Goal: Task Accomplishment & Management: Use online tool/utility

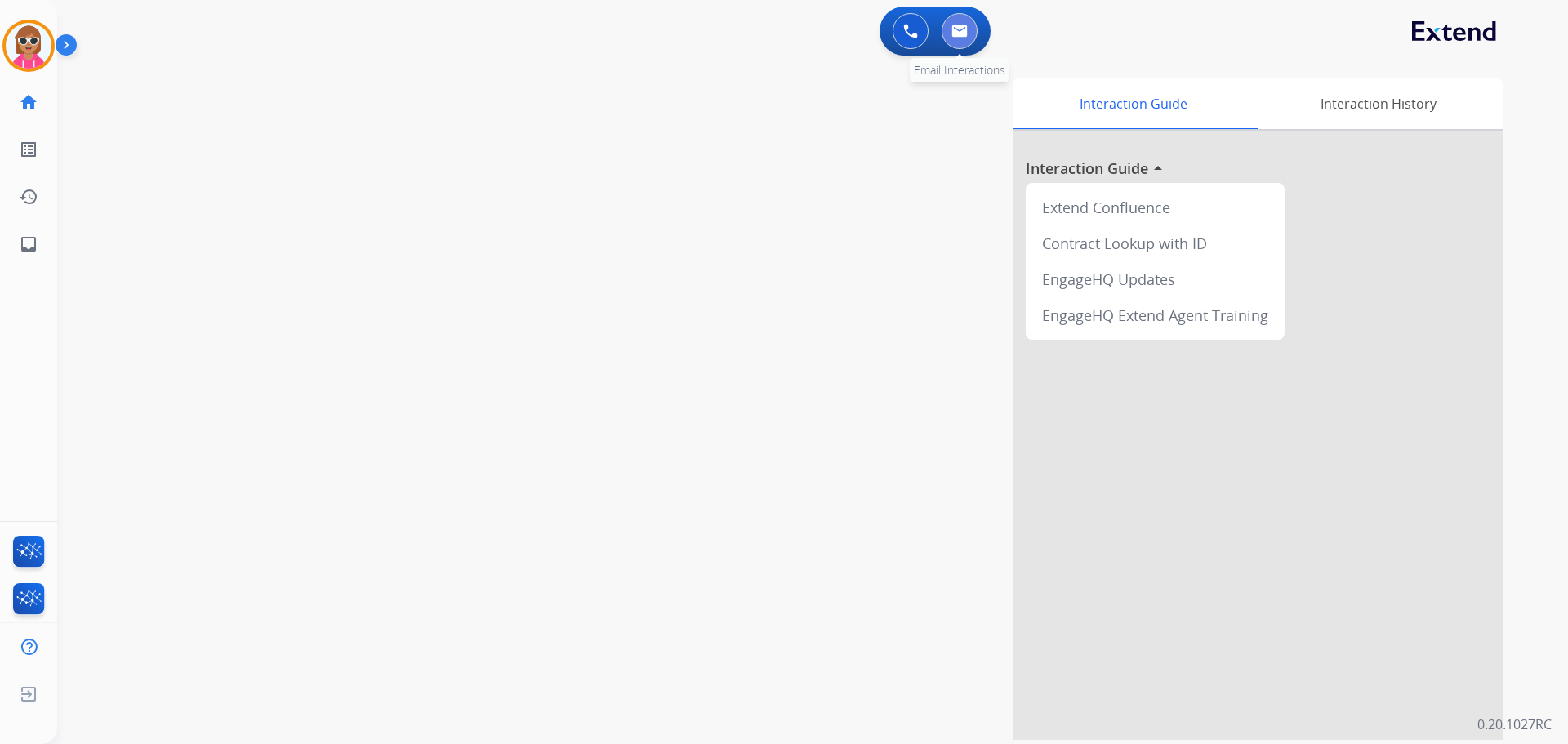
click at [957, 42] on button at bounding box center [959, 31] width 36 height 36
select select "**********"
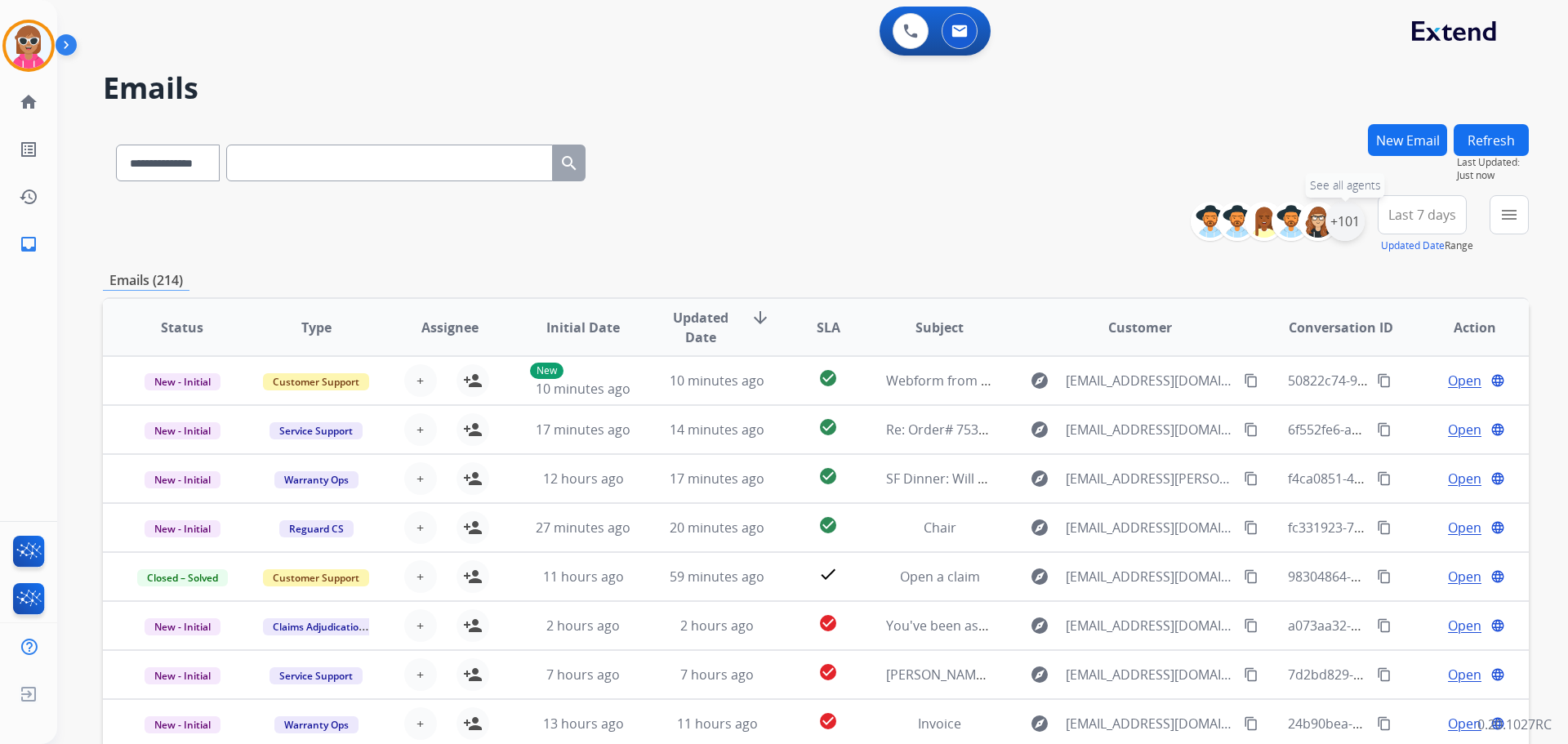
click at [1357, 226] on div "+101" at bounding box center [1344, 220] width 39 height 39
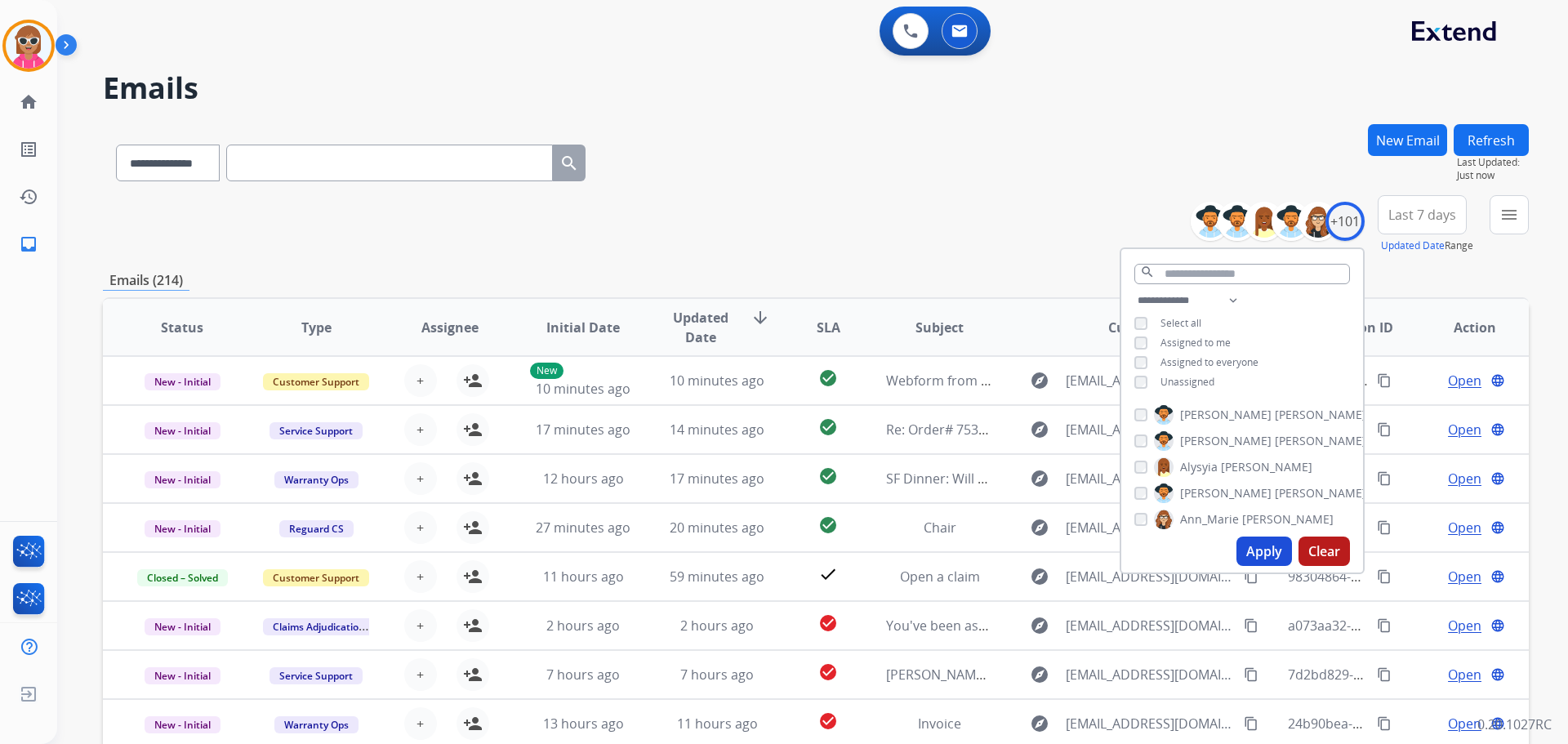
drag, startPoint x: 1204, startPoint y: 383, endPoint x: 1199, endPoint y: 393, distance: 11.2
click at [1200, 400] on div "**********" at bounding box center [1241, 410] width 245 height 327
click at [1193, 385] on span "Unassigned" at bounding box center [1187, 382] width 54 height 14
click at [1258, 548] on button "Apply" at bounding box center [1264, 551] width 55 height 29
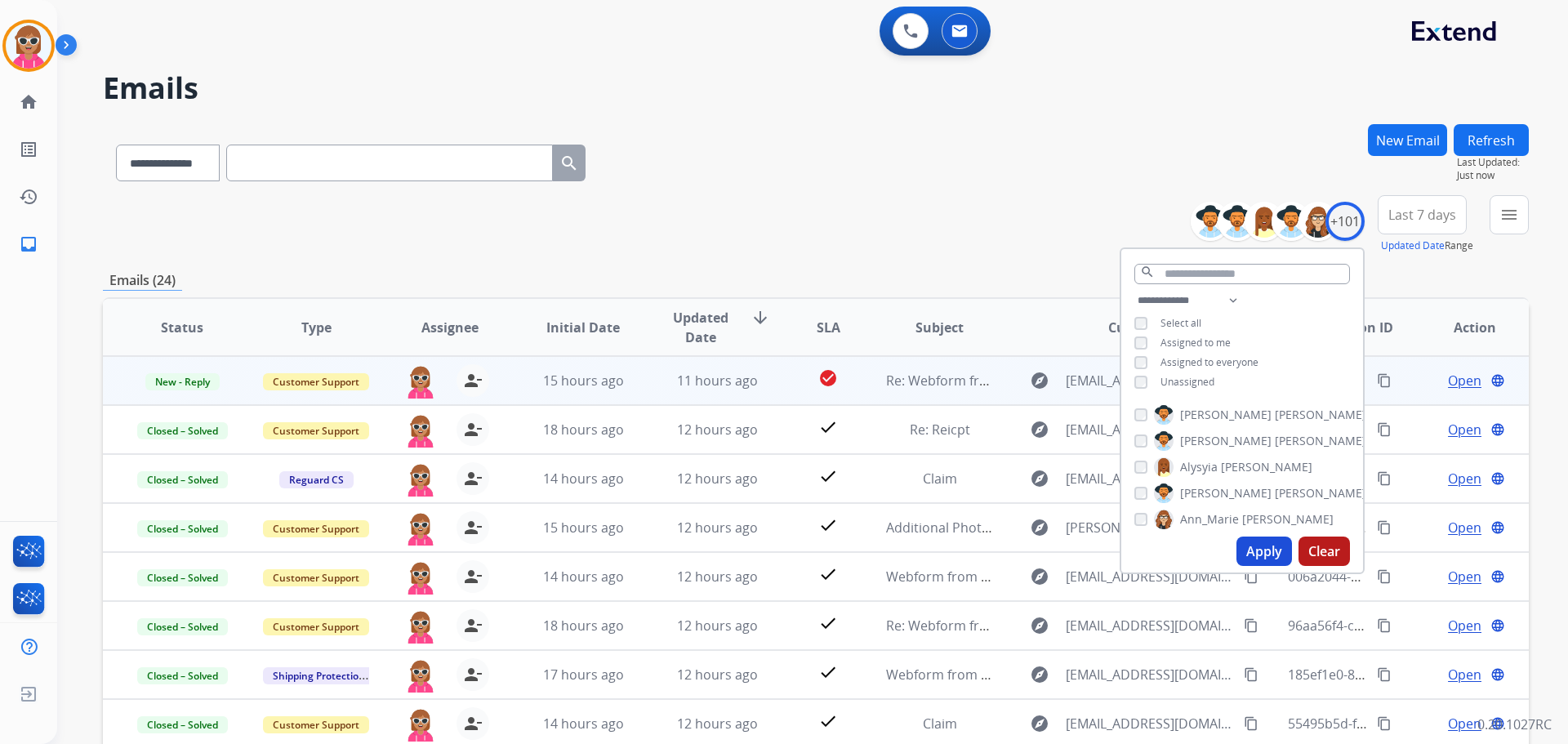
click at [895, 400] on td "Re: Webform from [EMAIL_ADDRESS][DOMAIN_NAME] on [DATE]" at bounding box center [927, 380] width 134 height 49
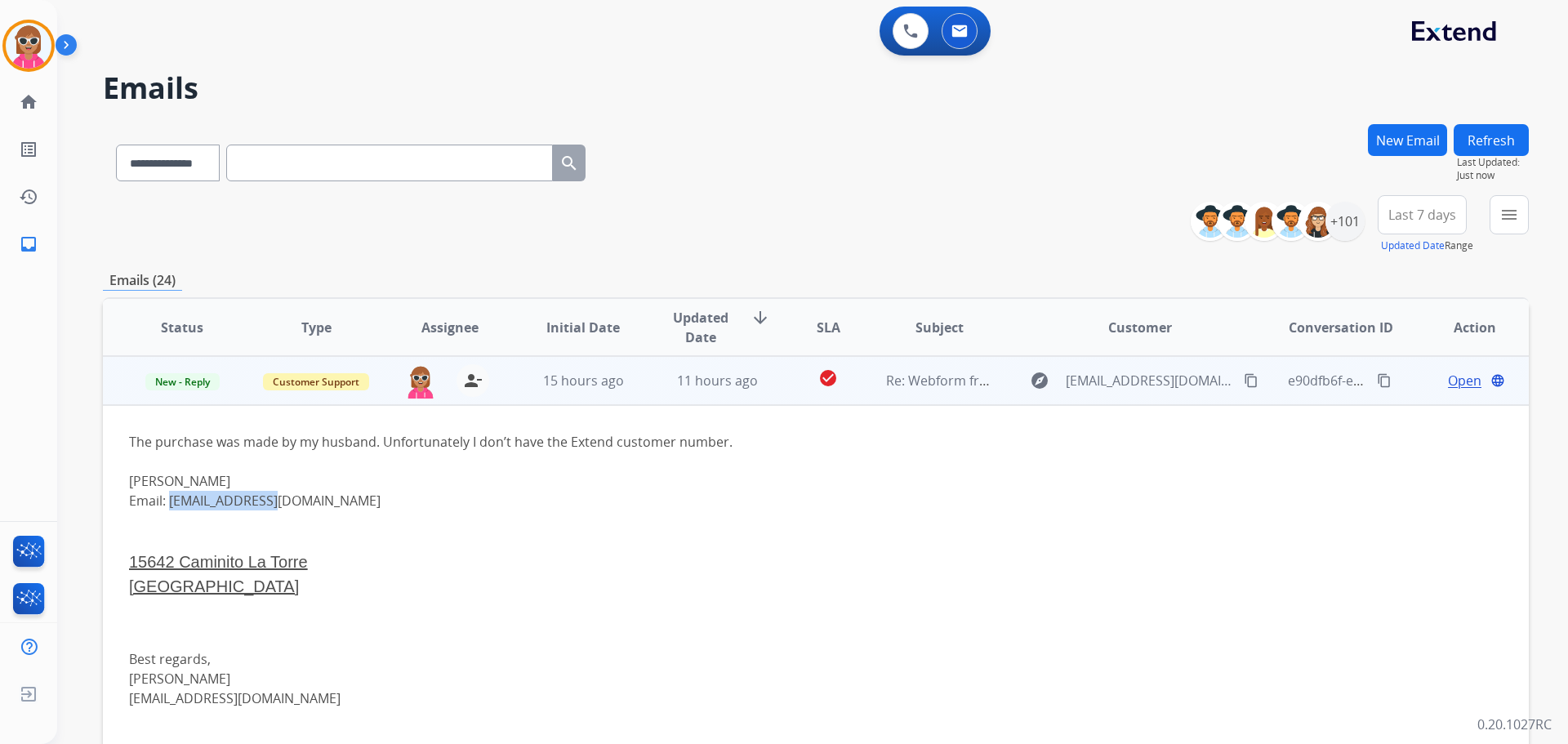
drag, startPoint x: 294, startPoint y: 500, endPoint x: 171, endPoint y: 502, distance: 123.0
click at [171, 502] on div "Email: [EMAIL_ADDRESS][DOMAIN_NAME] [STREET_ADDRESS] Best regards, [PERSON_NAME…" at bounding box center [682, 619] width 1106 height 257
click at [417, 391] on img at bounding box center [421, 381] width 33 height 35
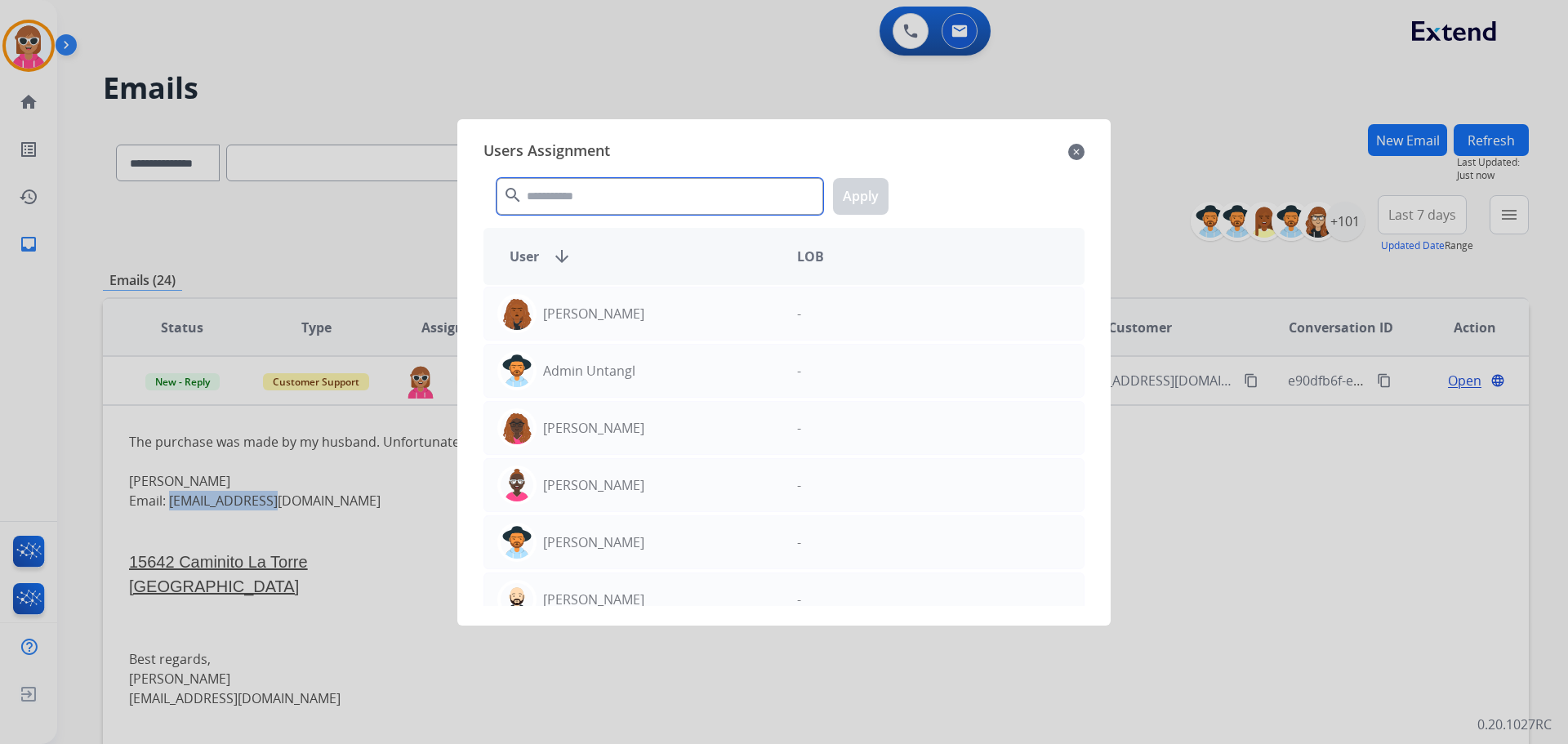
click at [574, 197] on input "text" at bounding box center [660, 196] width 327 height 37
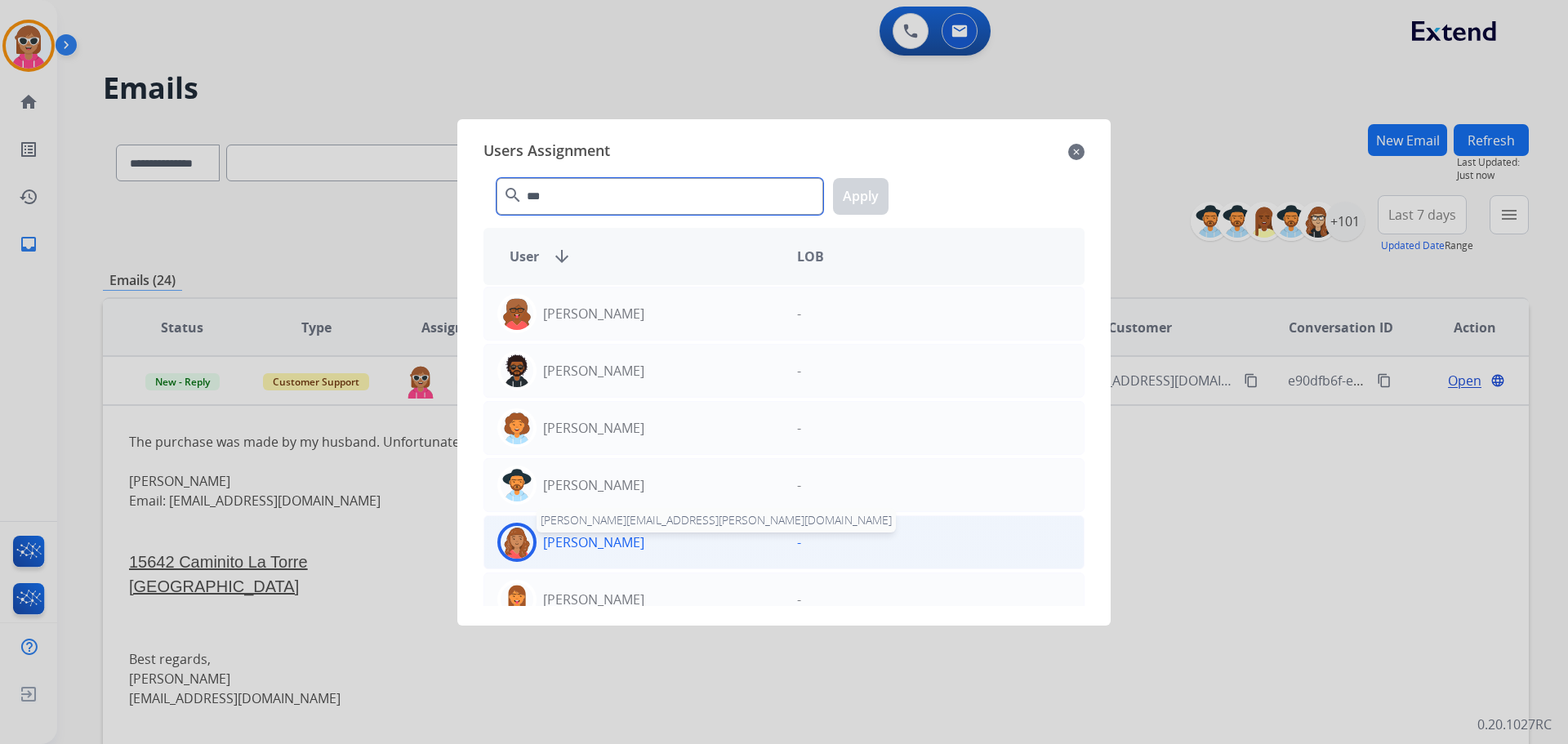
type input "***"
click at [634, 539] on p "[PERSON_NAME]" at bounding box center [593, 542] width 101 height 20
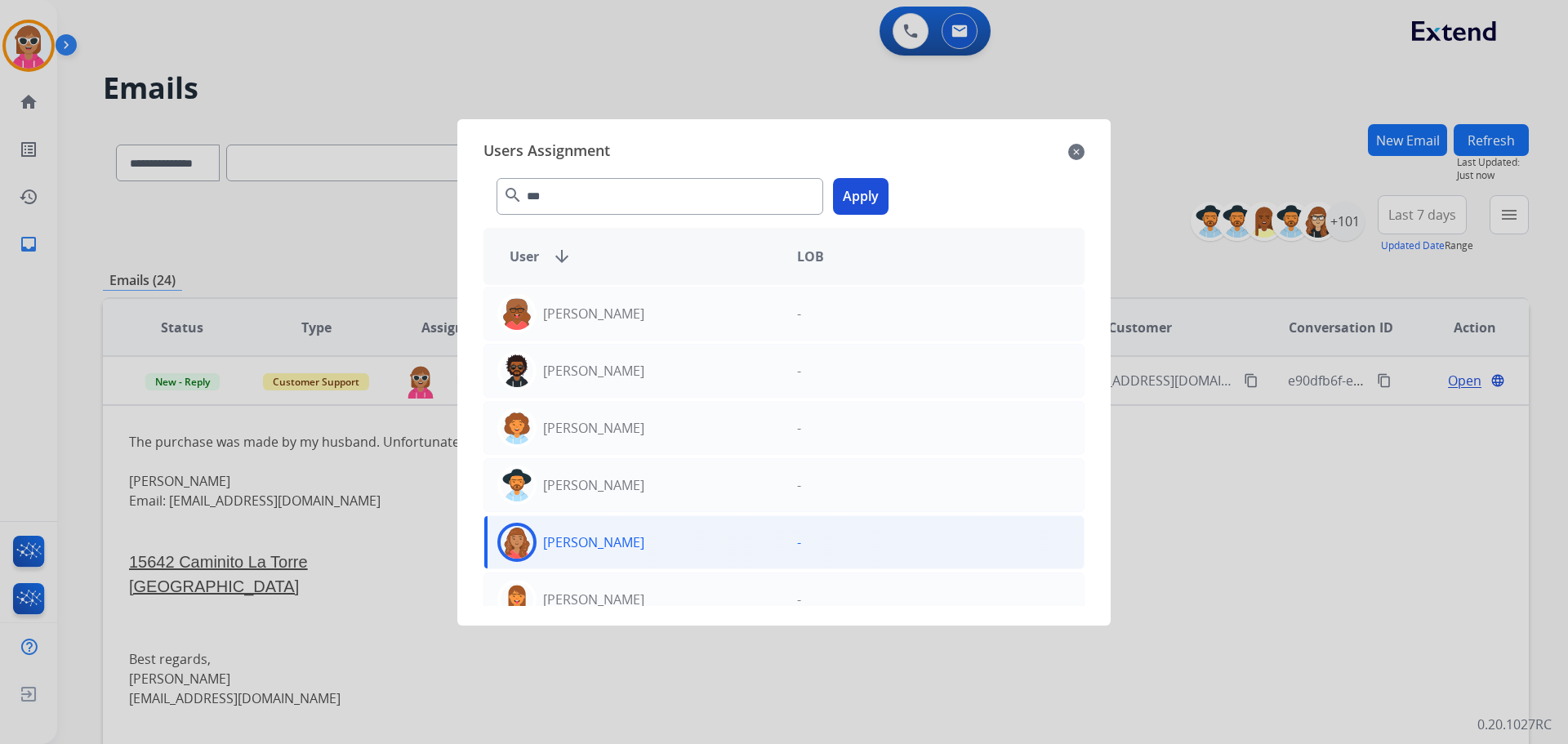
click at [856, 206] on button "Apply" at bounding box center [861, 196] width 55 height 37
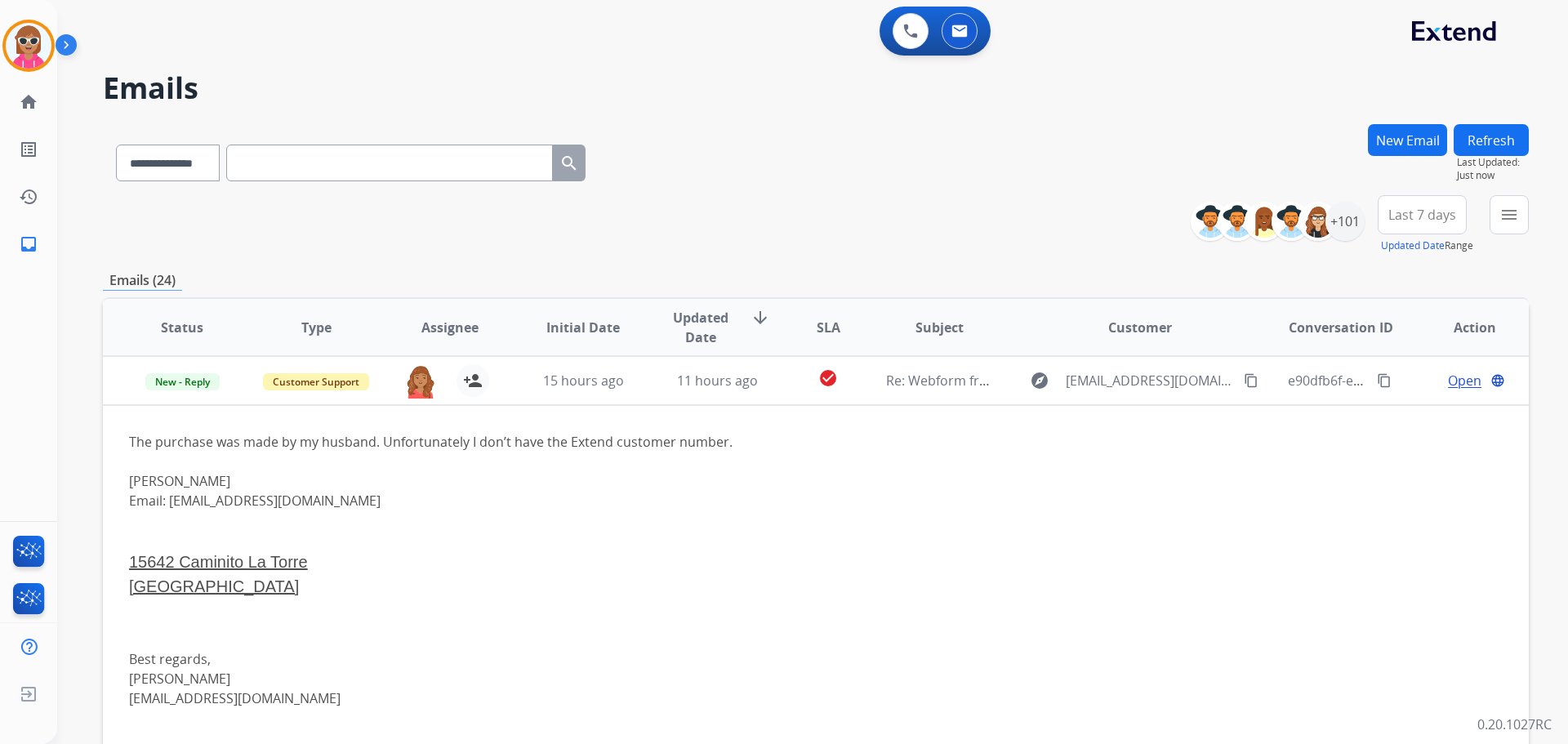
click at [1483, 140] on button "Refresh" at bounding box center [1491, 140] width 75 height 32
